Goal: Use online tool/utility

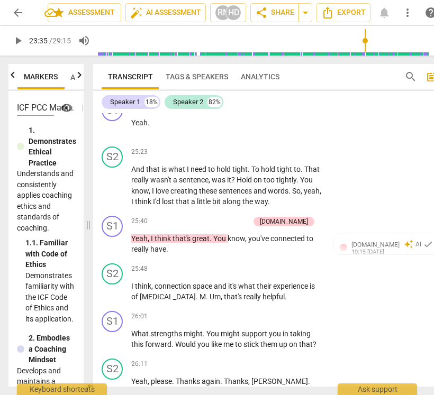
scroll to position [6520, 0]
click at [244, 243] on span "know" at bounding box center [235, 239] width 17 height 8
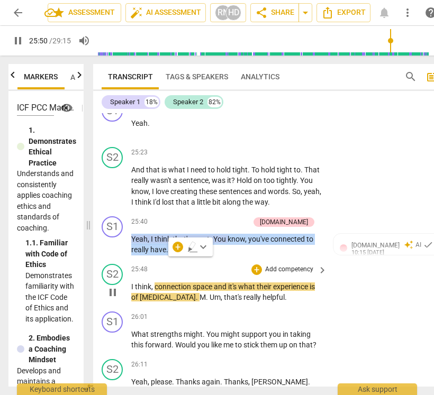
click at [104, 303] on div "S2 play_arrow pause" at bounding box center [117, 283] width 30 height 39
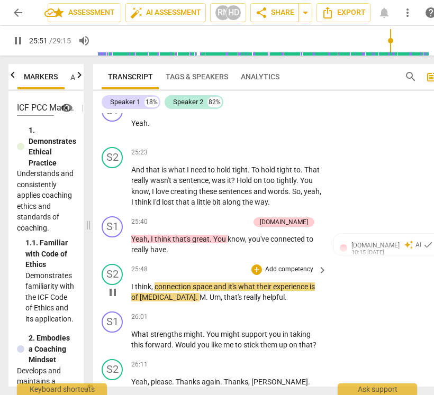
click at [117, 299] on span "pause" at bounding box center [112, 292] width 13 height 13
type input "1551"
click at [187, 255] on p "Yeah , I think that's great . You know , you've connected to really have ." at bounding box center [226, 245] width 190 height 22
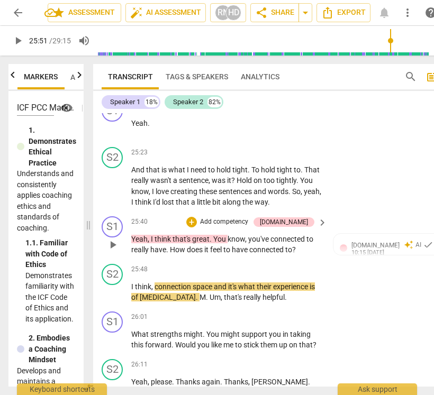
click at [275, 254] on span ". How does it feel to have connected to?" at bounding box center [231, 249] width 130 height 8
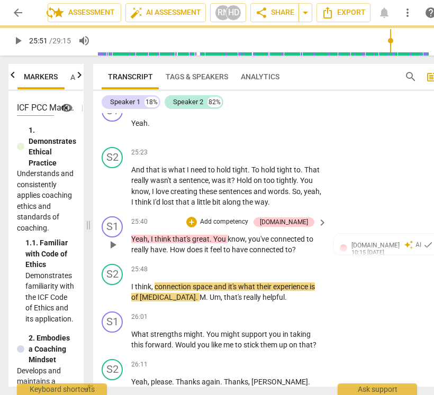
click at [275, 254] on span ". How does it feel to have connected to?" at bounding box center [231, 249] width 130 height 8
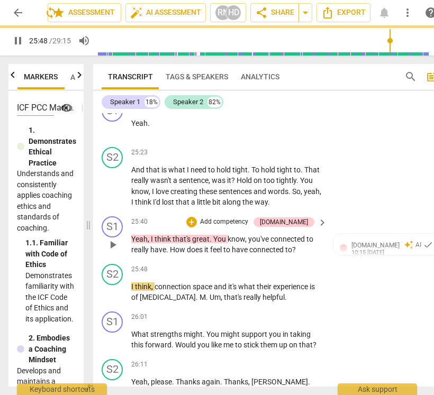
click at [275, 254] on span ". How does it feel to have connected to?" at bounding box center [231, 249] width 130 height 8
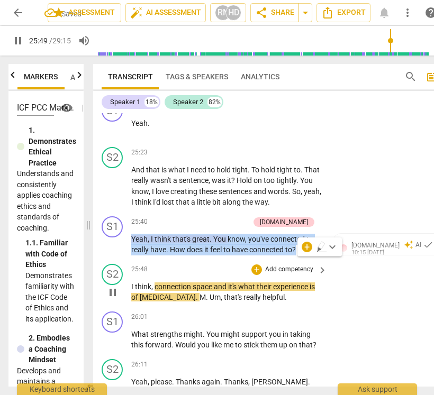
click at [117, 299] on span "pause" at bounding box center [112, 292] width 13 height 13
type input "1550"
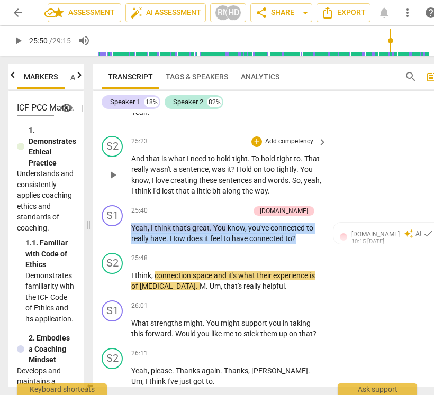
scroll to position [6532, 0]
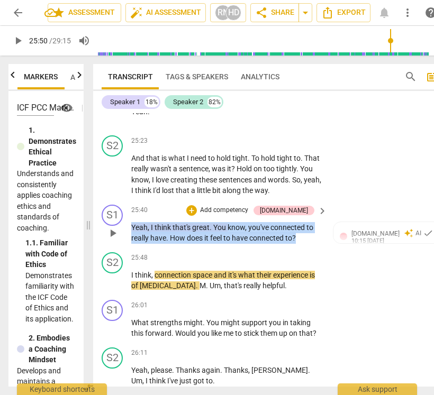
click at [247, 215] on p "Add competency" at bounding box center [224, 211] width 50 height 10
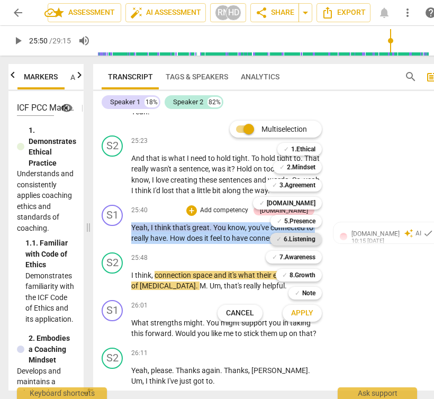
click at [304, 233] on b "6.Listening" at bounding box center [300, 239] width 32 height 13
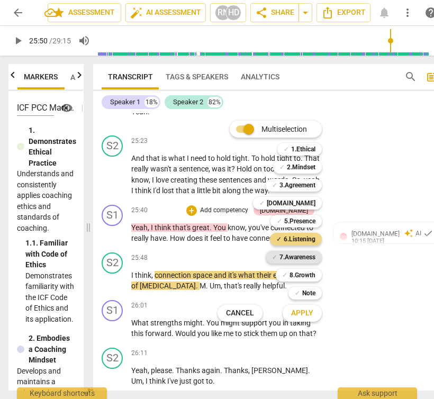
click at [298, 252] on b "7.Awareness" at bounding box center [297, 257] width 36 height 13
click at [308, 314] on span "Apply" at bounding box center [302, 313] width 22 height 11
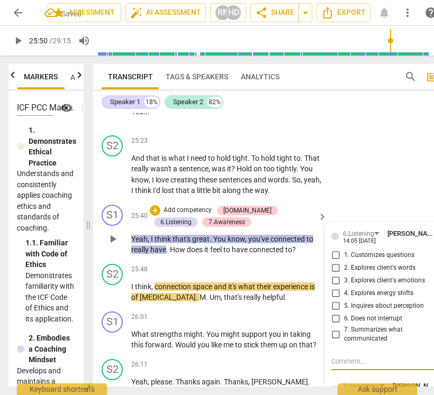
click at [362, 286] on span "3. Explores client's emotions" at bounding box center [384, 281] width 81 height 10
click at [344, 287] on input "3. Explores client's emotions" at bounding box center [335, 281] width 17 height 13
checkbox input "true"
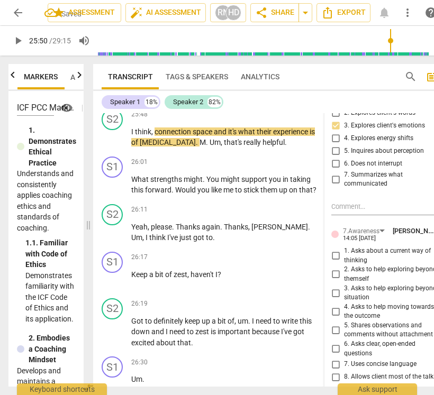
scroll to position [6689, 0]
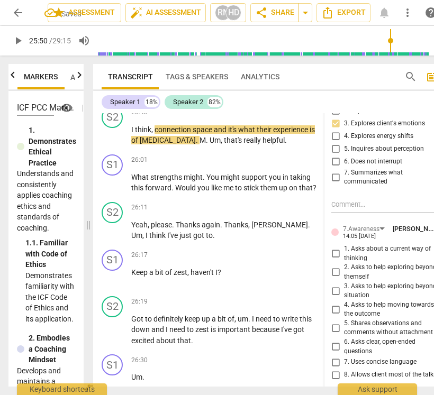
click at [344, 263] on span "1. Asks about a current way of thinking" at bounding box center [394, 253] width 100 height 19
click at [344, 260] on input "1. Asks about a current way of thinking" at bounding box center [335, 254] width 17 height 13
checkbox input "true"
click at [235, 192] on span "to" at bounding box center [239, 188] width 8 height 8
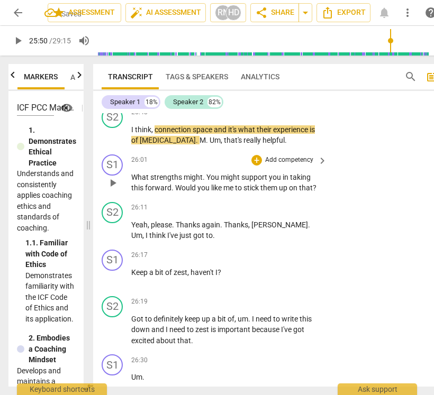
click at [137, 181] on span "What" at bounding box center [140, 177] width 19 height 8
click at [116, 189] on span "play_arrow" at bounding box center [112, 183] width 13 height 13
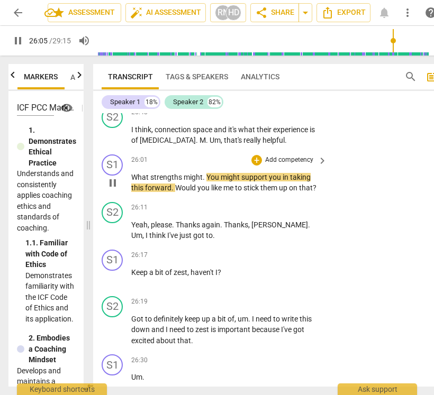
click at [221, 181] on span "might" at bounding box center [231, 177] width 21 height 8
type input "1566"
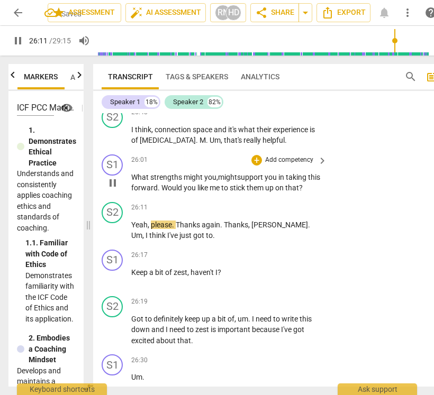
click at [299, 192] on span "that" at bounding box center [292, 188] width 14 height 8
click at [106, 189] on span "pause" at bounding box center [112, 183] width 17 height 13
type input "1574"
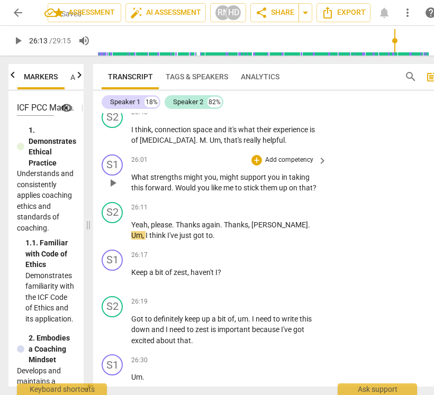
click at [172, 192] on span "." at bounding box center [173, 188] width 4 height 8
click at [194, 181] on span "might" at bounding box center [194, 177] width 21 height 8
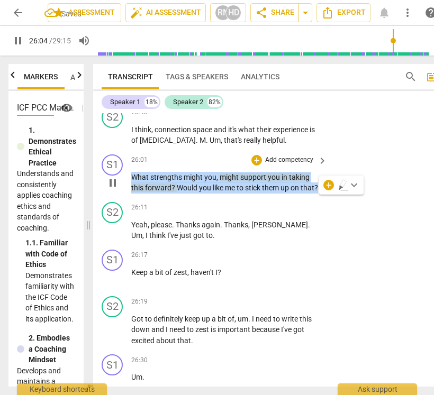
click at [113, 189] on span "pause" at bounding box center [112, 183] width 13 height 13
type input "1565"
click at [298, 165] on p "Add competency" at bounding box center [289, 161] width 50 height 10
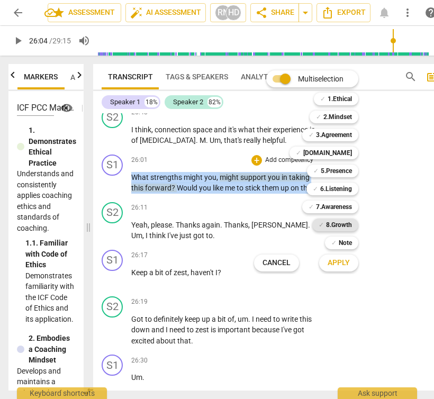
click at [343, 221] on b "8.Growth" at bounding box center [339, 224] width 26 height 13
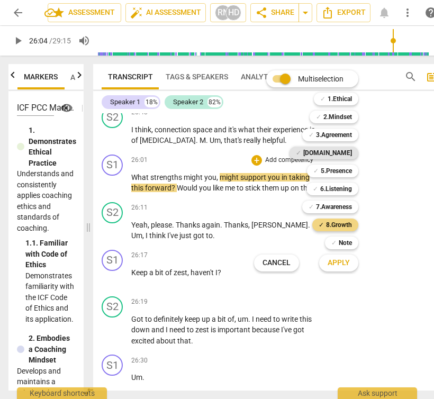
click at [342, 150] on b "[DOMAIN_NAME]" at bounding box center [327, 153] width 49 height 13
click at [342, 171] on b "5.Presence" at bounding box center [336, 171] width 31 height 13
click at [343, 267] on span "Apply" at bounding box center [338, 263] width 22 height 11
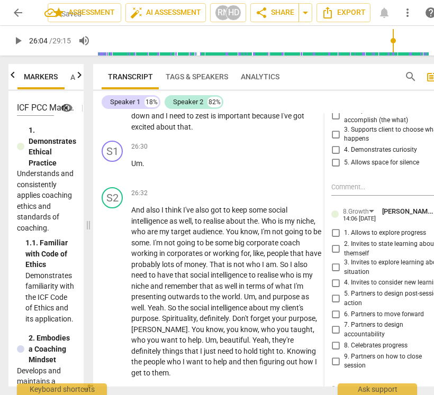
scroll to position [6912, 0]
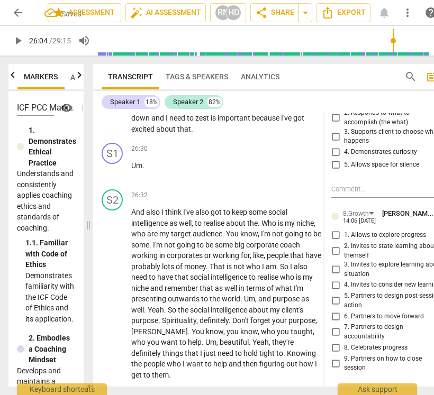
click at [339, 323] on input "6. Partners to move forward" at bounding box center [335, 316] width 17 height 13
checkbox input "true"
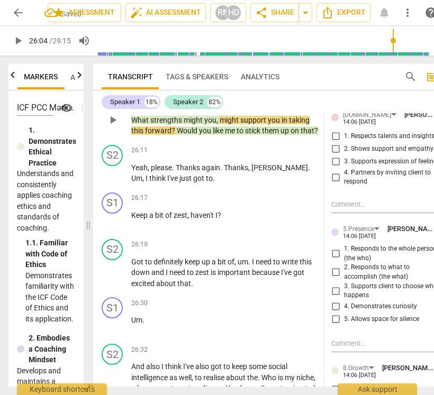
scroll to position [6758, 0]
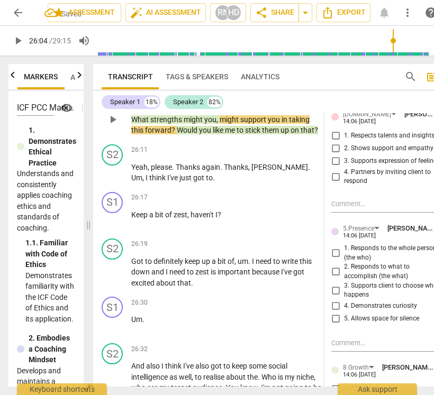
click at [334, 142] on input "1. Respects talents and insights" at bounding box center [335, 136] width 17 height 13
checkbox input "true"
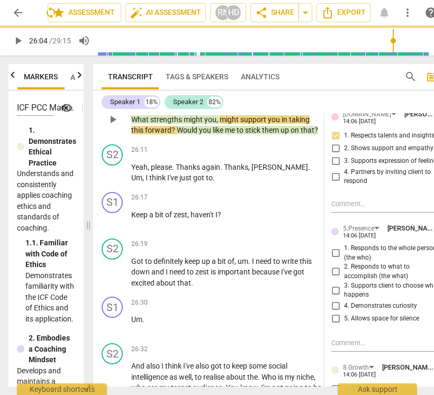
click at [336, 297] on input "3. Supports client to choose what happens" at bounding box center [335, 290] width 17 height 13
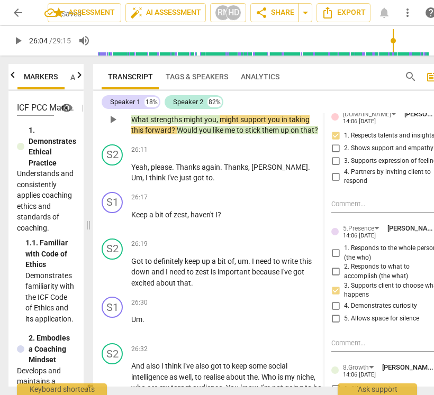
click at [336, 297] on input "3. Supports client to choose what happens" at bounding box center [335, 290] width 17 height 13
checkbox input "true"
click at [336, 260] on input "1. Responds to the whole person (the who)" at bounding box center [335, 253] width 17 height 13
checkbox input "true"
click at [332, 297] on input "3. Supports client to choose what happens" at bounding box center [335, 290] width 17 height 13
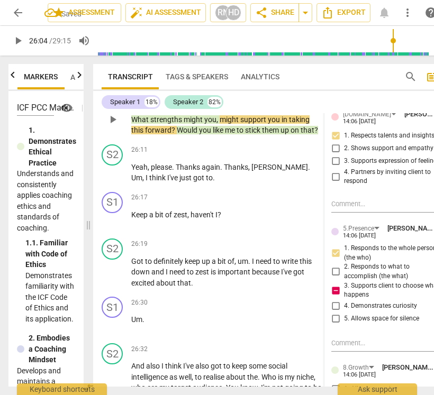
checkbox input "false"
click at [113, 226] on span "play_arrow" at bounding box center [112, 220] width 13 height 13
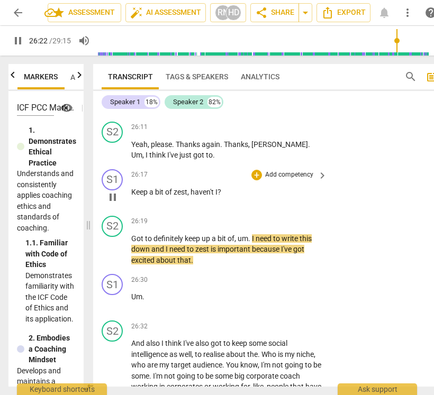
scroll to position [6748, 0]
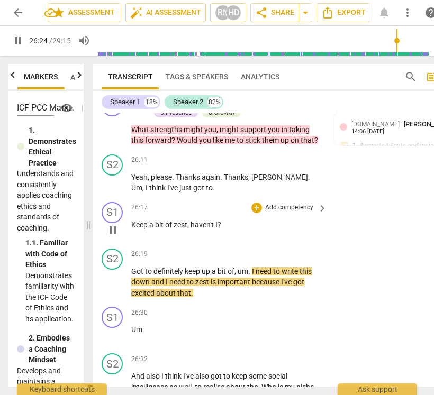
click at [132, 229] on span "Keep" at bounding box center [140, 225] width 18 height 8
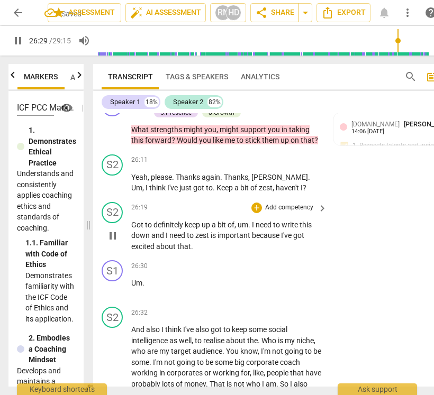
click at [209, 252] on p "Got to definitely keep up a bit of , um . I need to write this down and I need …" at bounding box center [226, 236] width 190 height 33
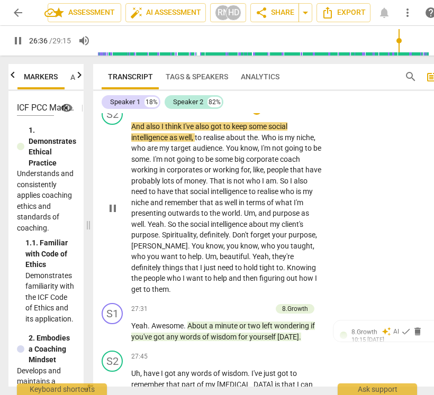
scroll to position [6952, 0]
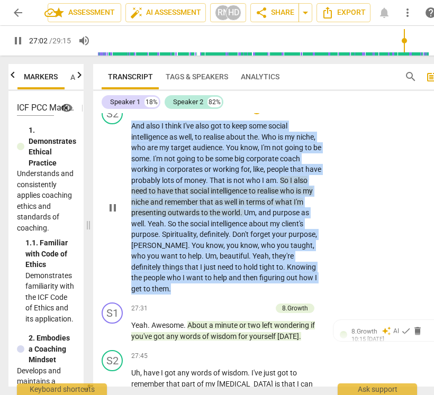
drag, startPoint x: 131, startPoint y: 136, endPoint x: 316, endPoint y: 290, distance: 240.8
click at [316, 290] on p "And also I think I've also got to keep some social intelligence as well , to re…" at bounding box center [226, 207] width 190 height 173
click at [296, 114] on p "Add competency" at bounding box center [289, 110] width 50 height 10
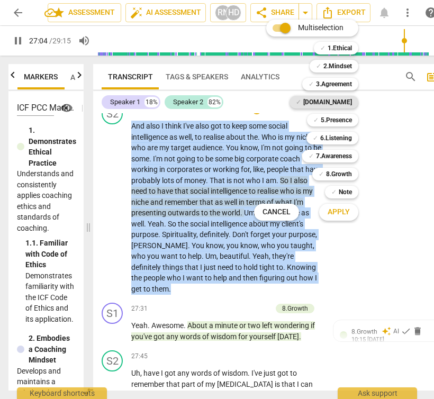
click at [345, 97] on b "[DOMAIN_NAME]" at bounding box center [327, 102] width 49 height 13
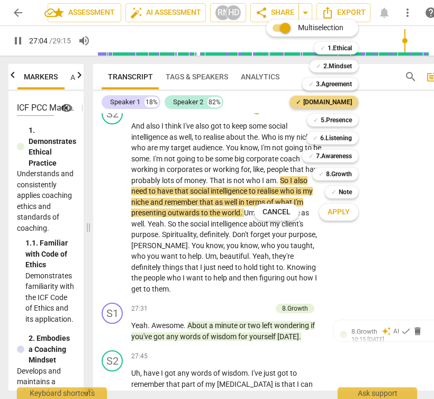
click at [349, 210] on span "Apply" at bounding box center [338, 212] width 22 height 11
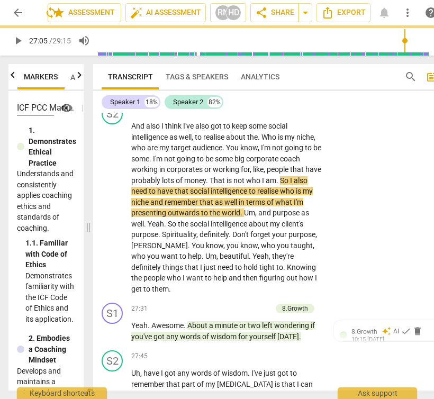
type input "1626"
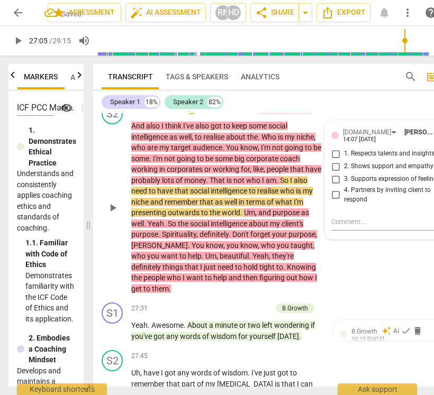
click at [359, 171] on span "2. Shows support and empathy" at bounding box center [388, 167] width 89 height 10
click at [344, 173] on input "2. Shows support and empathy" at bounding box center [335, 166] width 17 height 13
checkbox input "true"
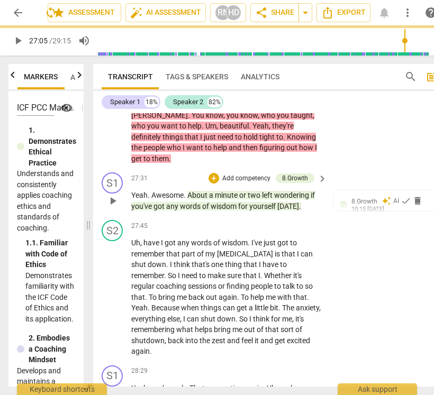
click at [221, 201] on p "Yeah . Awesome . About a minute or two left wondering if you've got any words o…" at bounding box center [226, 201] width 190 height 22
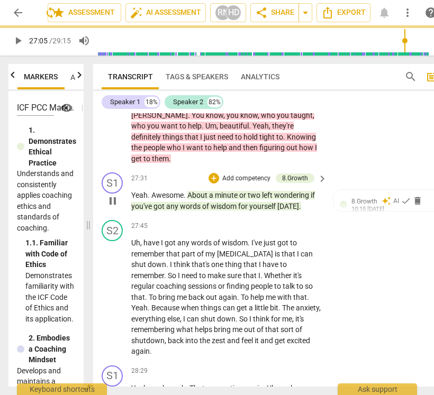
click at [221, 201] on p "Yeah . Awesome . About a minute or two left wondering if you've got any words o…" at bounding box center [226, 201] width 190 height 22
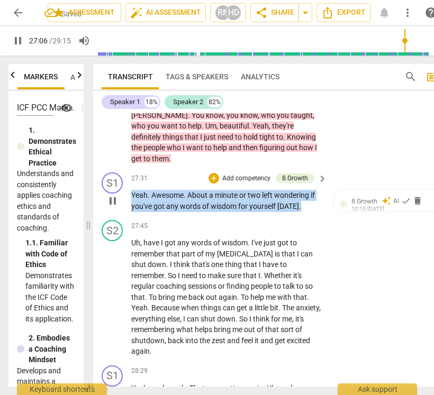
copy p "Yeah . Awesome . About a minute or two left wondering if you've got any words o…"
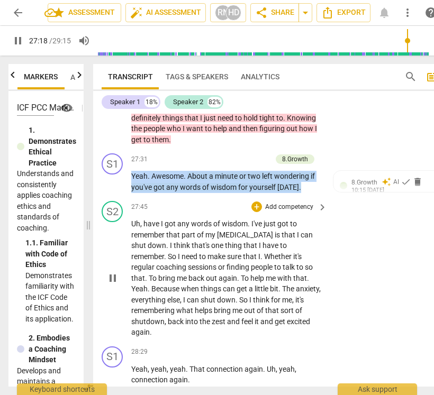
scroll to position [7060, 0]
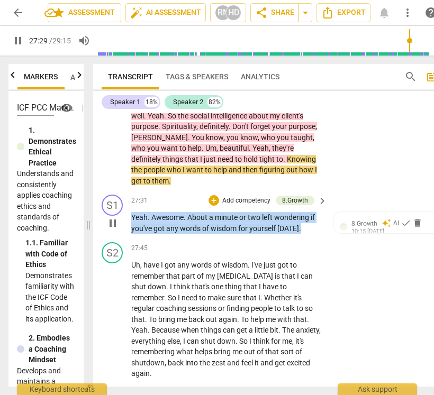
click at [264, 198] on p "Add competency" at bounding box center [246, 201] width 50 height 10
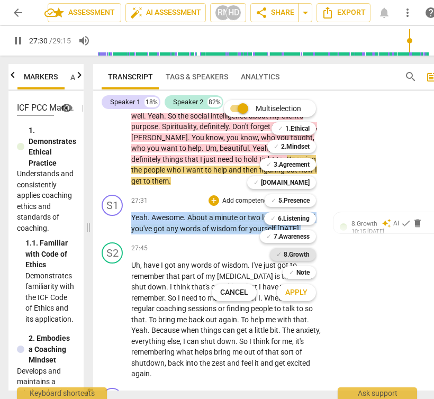
click at [301, 253] on b "8.Growth" at bounding box center [297, 254] width 26 height 13
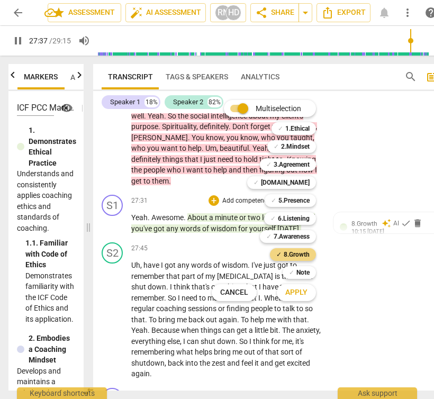
click at [302, 291] on span "Apply" at bounding box center [296, 292] width 22 height 11
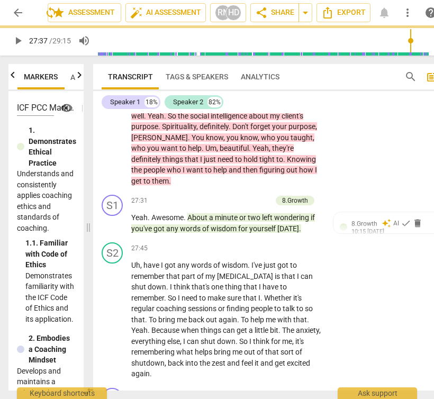
type input "1657"
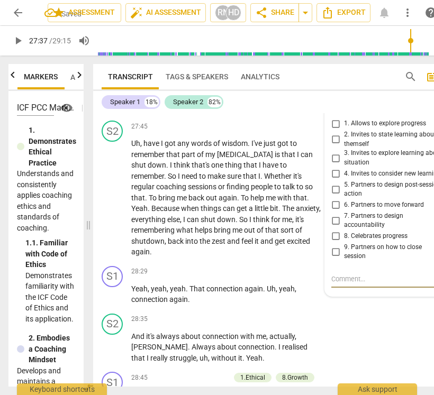
scroll to position [7180, 0]
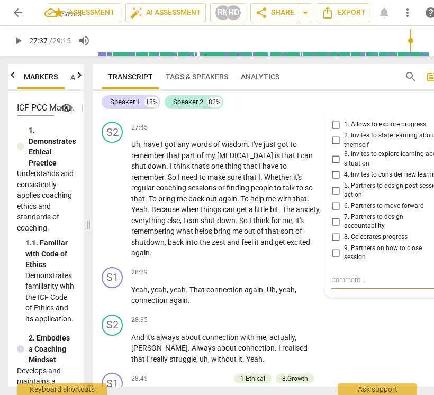
click at [334, 140] on input "2. Invites to state learning about themself" at bounding box center [335, 140] width 17 height 13
checkbox input "true"
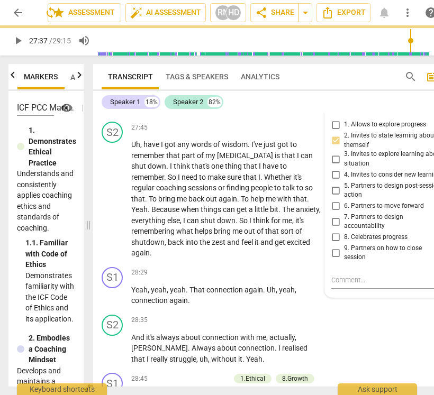
click at [335, 239] on input "8. Celebrates progress" at bounding box center [335, 237] width 17 height 13
checkbox input "true"
click at [336, 253] on input "9. Partners on how to close session" at bounding box center [335, 252] width 17 height 13
checkbox input "true"
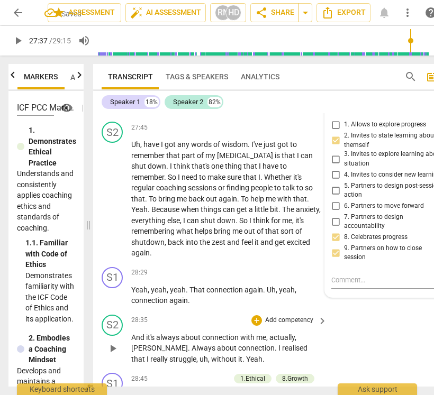
click at [368, 348] on div "S2 play_arrow pause 28:35 + Add competency keyboard_arrow_right And it's always…" at bounding box center [280, 339] width 374 height 59
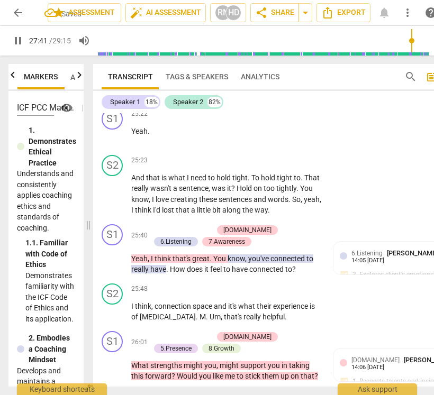
scroll to position [6434, 0]
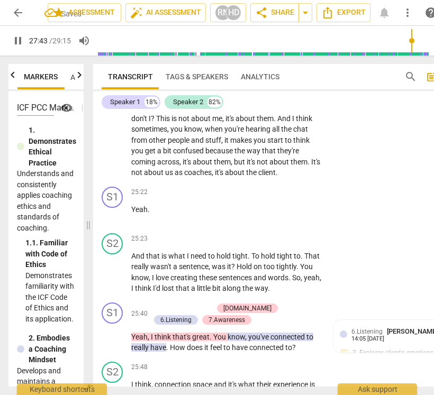
click at [12, 37] on span "pause" at bounding box center [18, 40] width 13 height 13
click at [234, 182] on div "S2 play_arrow pause 24:52 + Add competency keyboard_arrow_right Yeah , yeah . I…" at bounding box center [280, 126] width 374 height 113
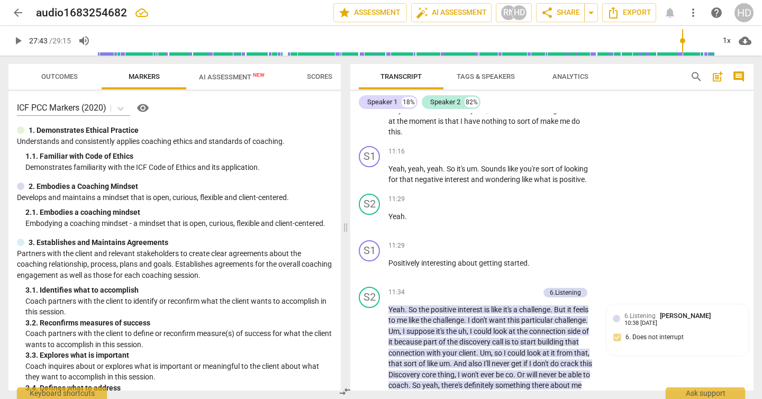
scroll to position [2544, 0]
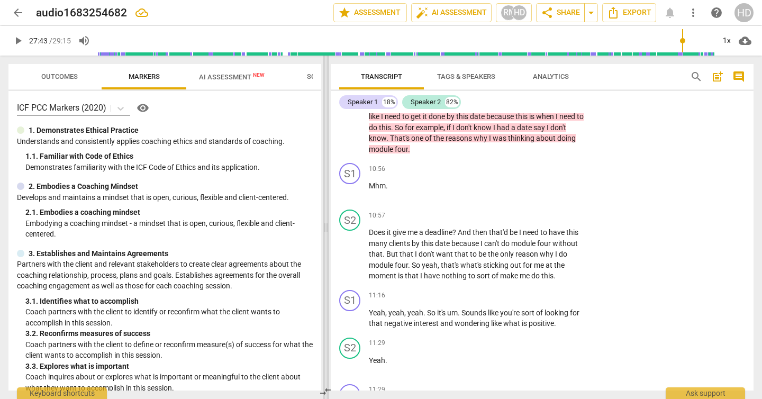
drag, startPoint x: 90, startPoint y: 228, endPoint x: 328, endPoint y: 233, distance: 238.1
click at [328, 233] on span at bounding box center [326, 227] width 6 height 343
type input "1664"
